Goal: Transaction & Acquisition: Purchase product/service

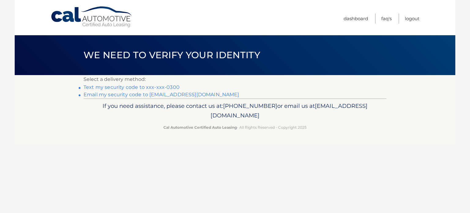
click at [94, 86] on link "Text my security code to xxx-xxx-0300" at bounding box center [132, 87] width 96 height 6
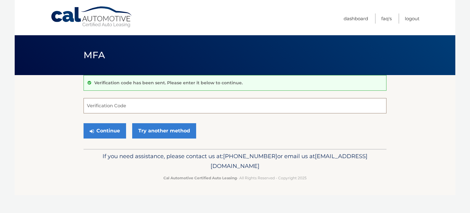
click at [106, 103] on input "Verification Code" at bounding box center [235, 105] width 303 height 15
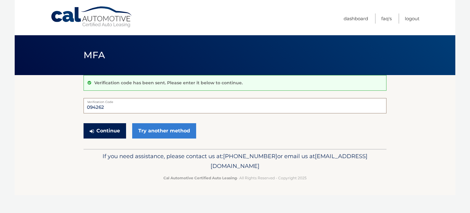
type input "094262"
click at [109, 128] on button "Continue" at bounding box center [105, 130] width 43 height 15
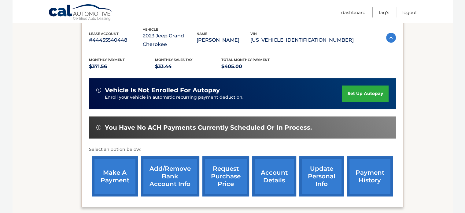
scroll to position [122, 0]
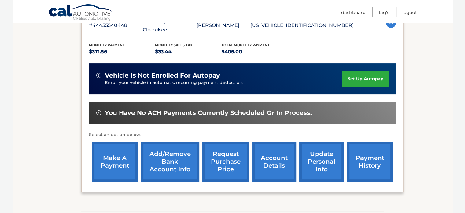
click at [119, 159] on link "make a payment" at bounding box center [115, 161] width 46 height 40
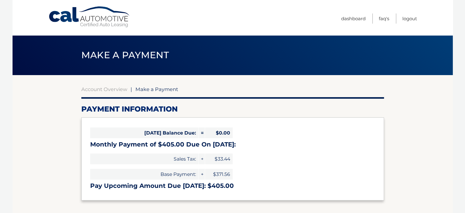
select select "N2IxZmIyZGYtNTg0Mi00ZDk0LTk4MDctYmIwZjgzMmY4MjRh"
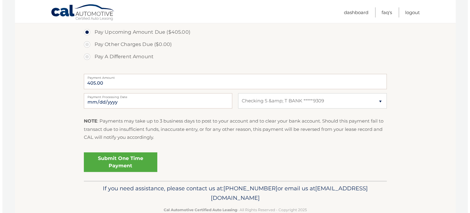
scroll to position [214, 0]
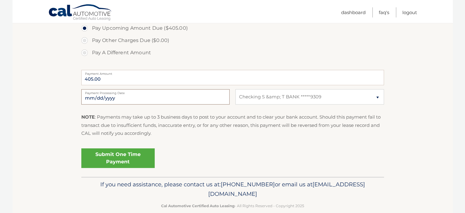
click at [136, 98] on input "2025-10-07" at bounding box center [155, 96] width 148 height 15
type input "2025-10-08"
click at [124, 155] on link "Submit One Time Payment" at bounding box center [117, 158] width 73 height 20
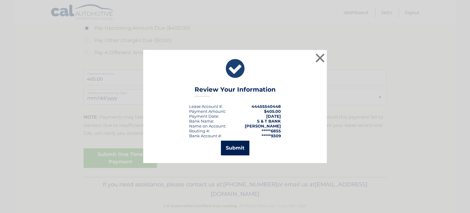
click at [239, 144] on button "Submit" at bounding box center [235, 147] width 28 height 15
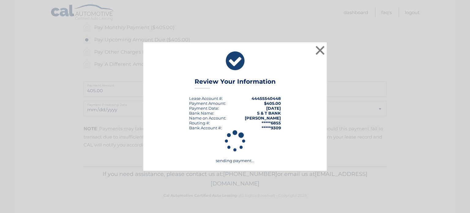
scroll to position [202, 0]
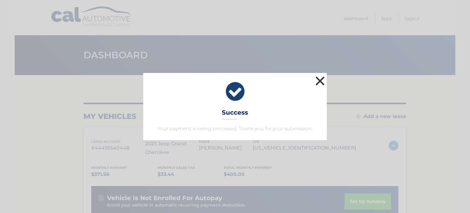
click at [323, 80] on button "×" at bounding box center [320, 81] width 12 height 12
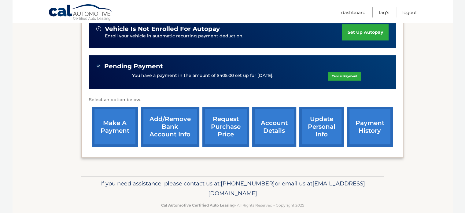
scroll to position [177, 0]
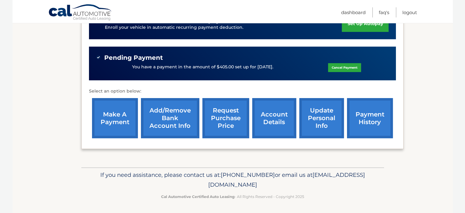
click at [265, 115] on link "account details" at bounding box center [274, 118] width 44 height 40
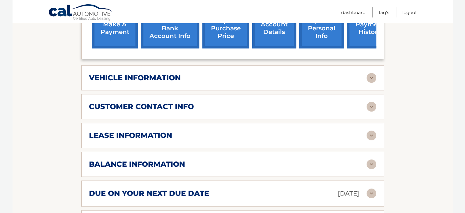
scroll to position [306, 0]
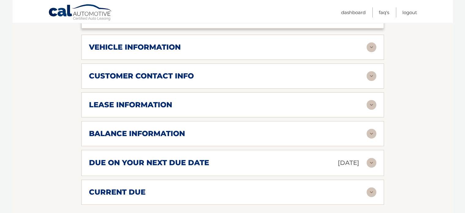
click at [252, 115] on div "lease information Contract Start Date [DATE] Term 39 Maturity Date [DATE] Start…" at bounding box center [232, 104] width 303 height 25
click at [371, 102] on img at bounding box center [372, 105] width 10 height 10
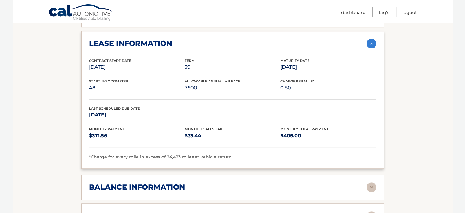
scroll to position [336, 0]
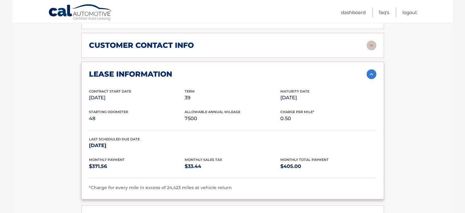
click at [239, 110] on span "Allowable Annual Mileage" at bounding box center [213, 112] width 56 height 4
click at [403, 13] on link "Logout" at bounding box center [410, 12] width 15 height 10
